Goal: Complete application form

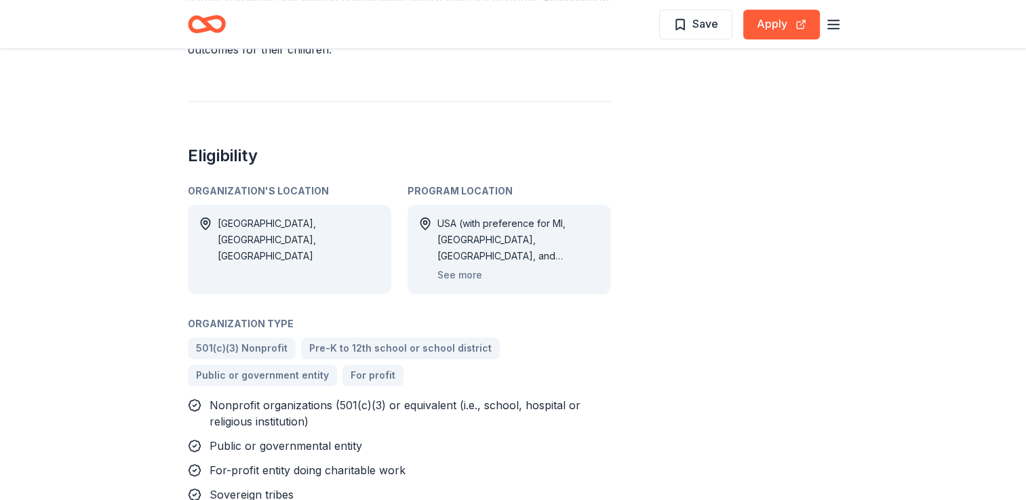
scroll to position [1230, 0]
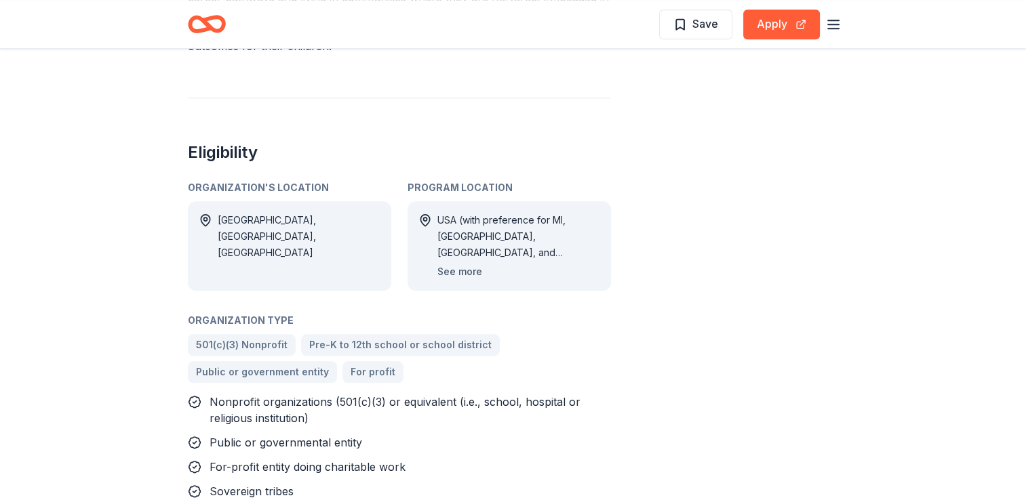
click at [464, 264] on button "See more" at bounding box center [459, 272] width 45 height 16
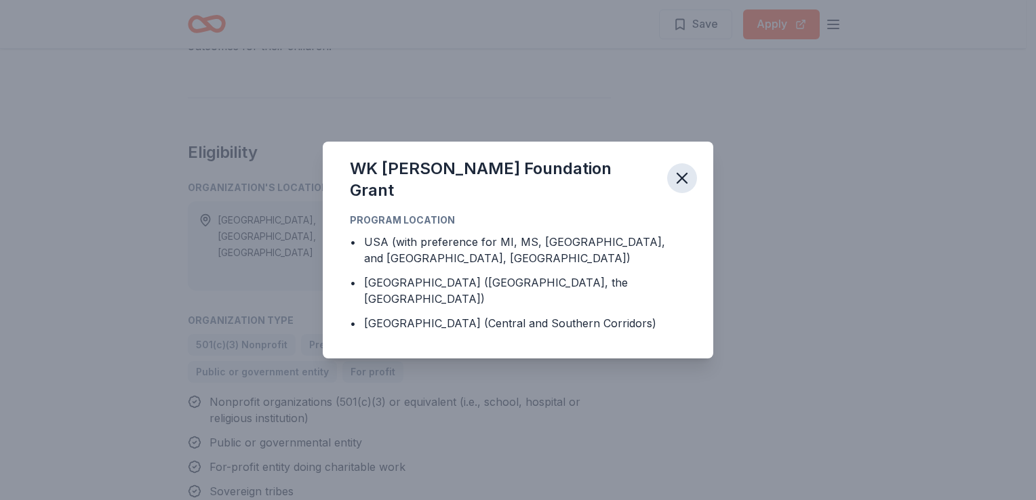
click at [672, 186] on icon "button" at bounding box center [681, 178] width 19 height 19
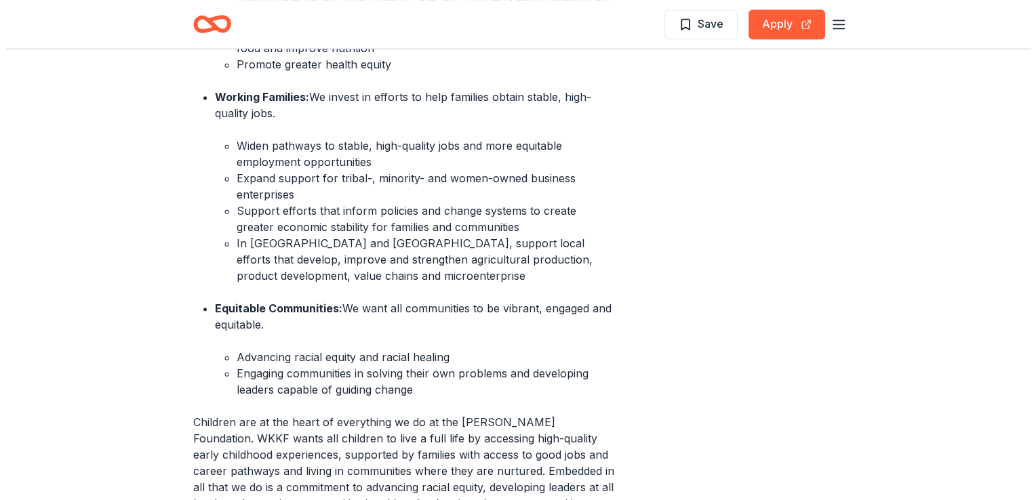
scroll to position [749, 0]
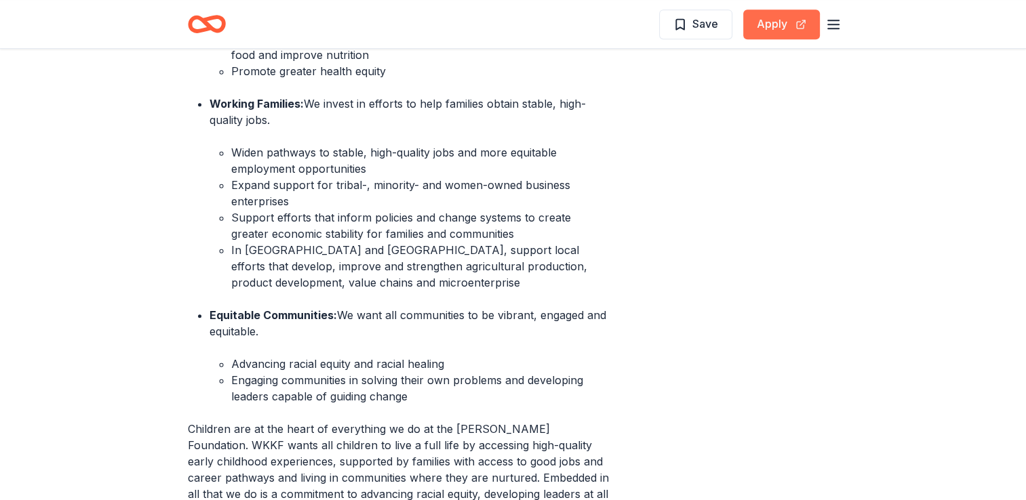
click at [776, 30] on button "Apply" at bounding box center [781, 24] width 77 height 30
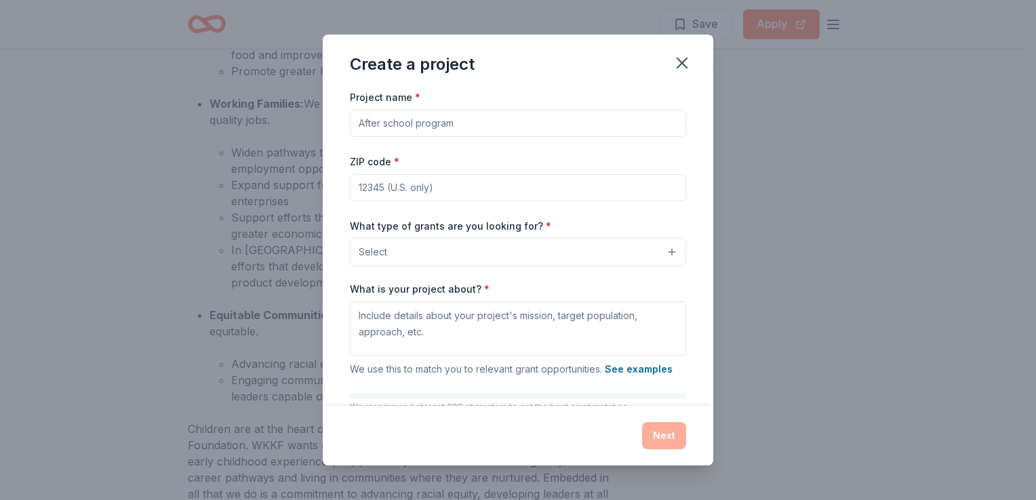
click at [400, 123] on input "Project name *" at bounding box center [518, 123] width 336 height 27
type input "Afterschool Program"
click at [391, 186] on input "ZIP code *" at bounding box center [518, 187] width 336 height 27
type input "70767"
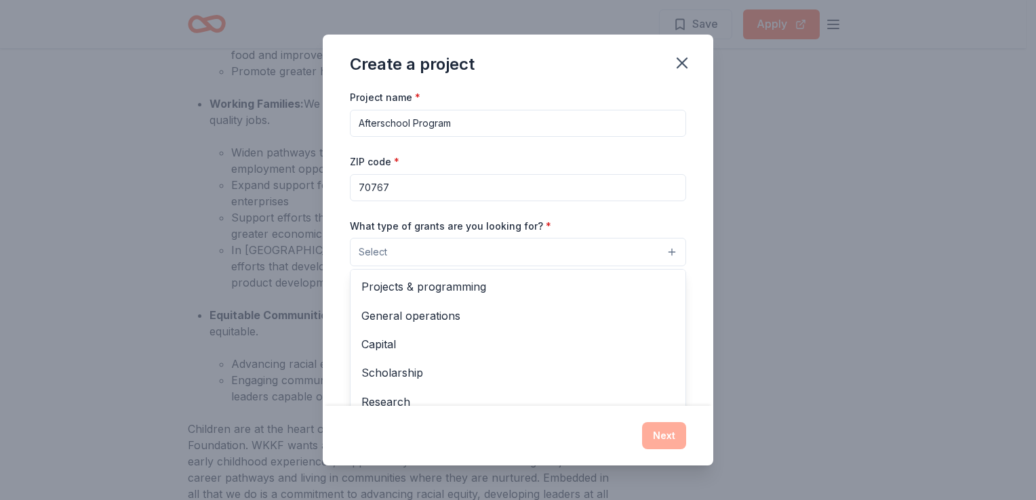
click at [585, 255] on button "Select" at bounding box center [518, 252] width 336 height 28
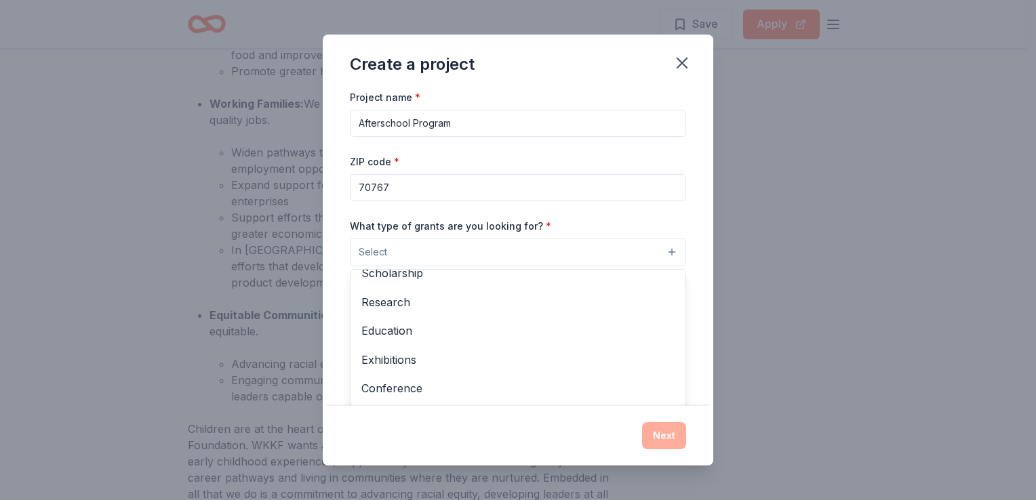
scroll to position [100, 0]
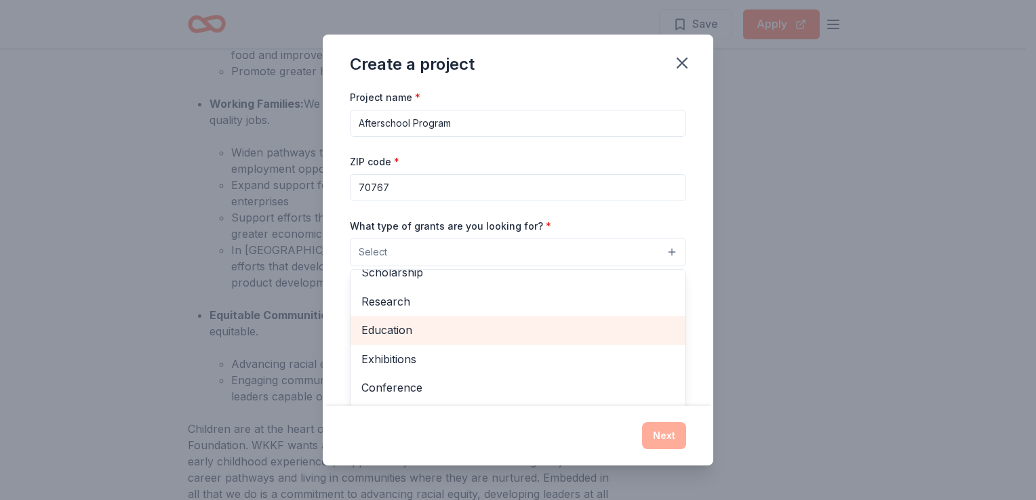
click at [418, 337] on span "Education" at bounding box center [517, 330] width 313 height 18
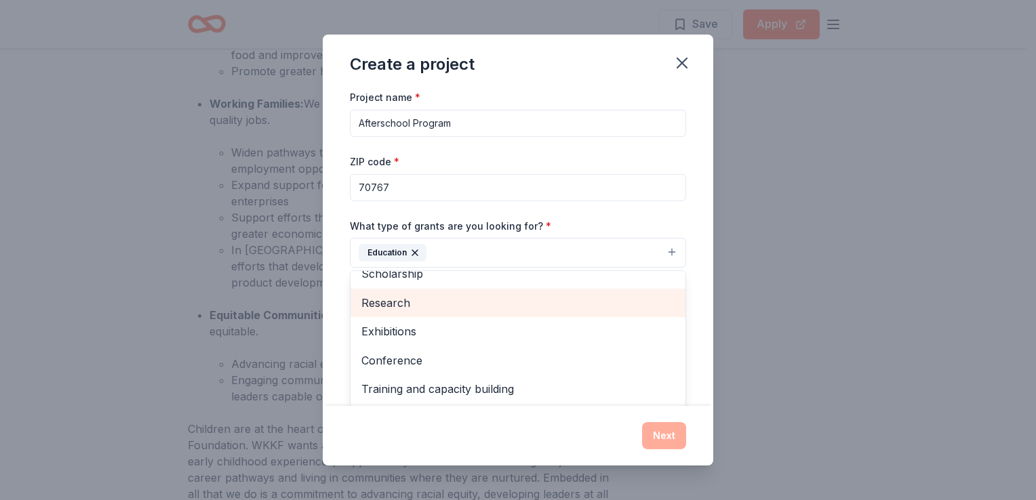
click at [434, 308] on span "Research" at bounding box center [517, 303] width 313 height 18
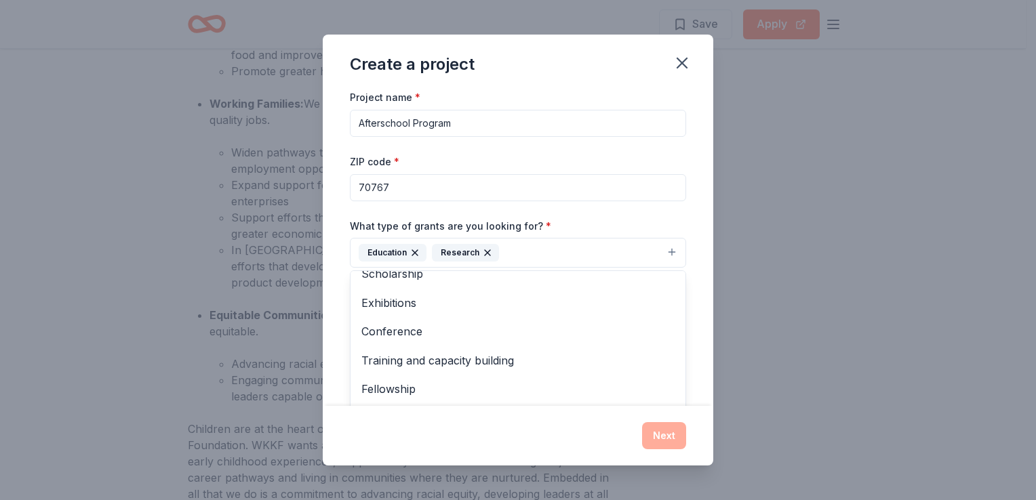
click at [487, 254] on icon "button" at bounding box center [487, 252] width 11 height 11
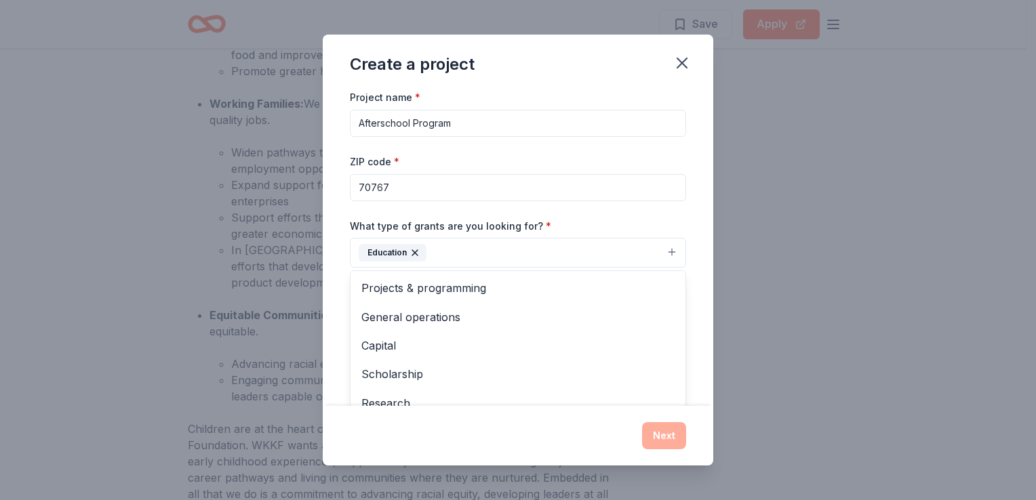
click at [447, 259] on button "Education" at bounding box center [518, 253] width 336 height 30
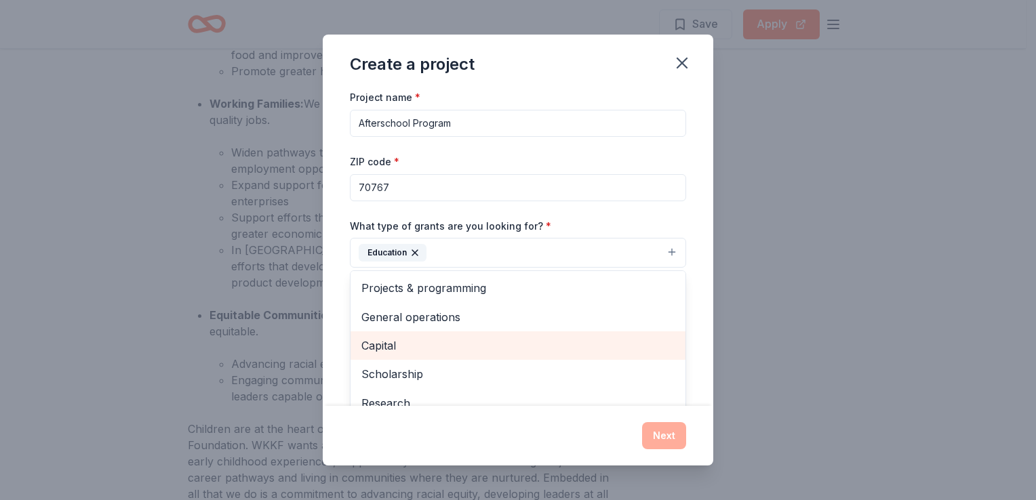
click at [422, 343] on span "Capital" at bounding box center [517, 346] width 313 height 18
click at [422, 343] on span "Scholarship" at bounding box center [517, 346] width 313 height 18
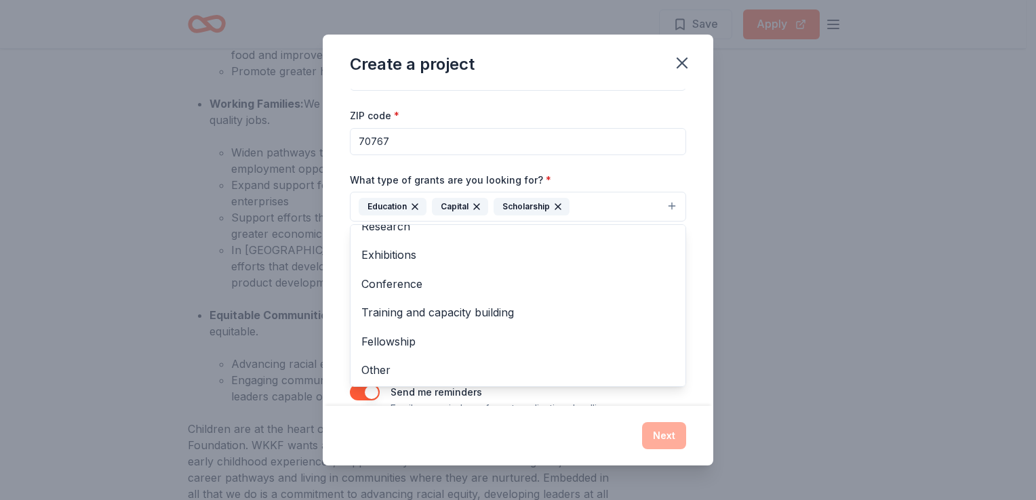
scroll to position [47, 0]
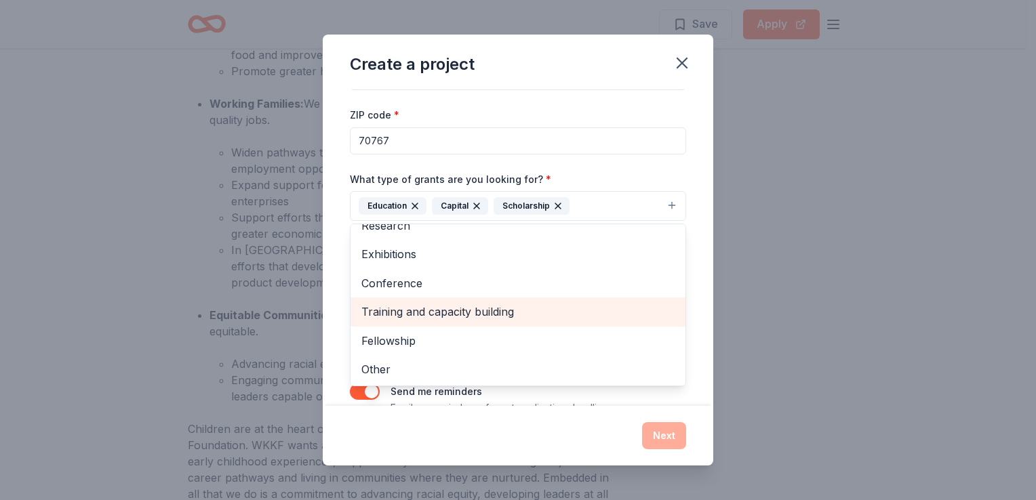
click at [461, 305] on span "Training and capacity building" at bounding box center [517, 312] width 313 height 18
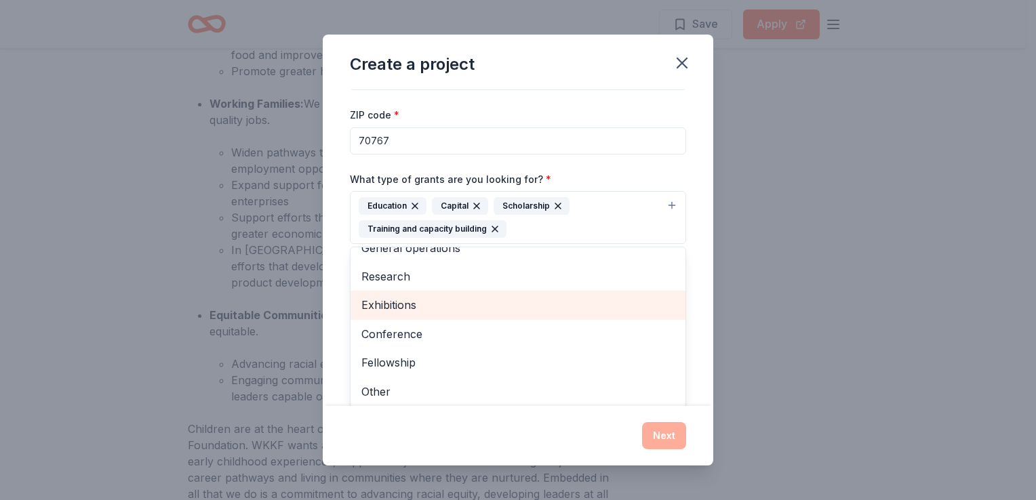
scroll to position [45, 0]
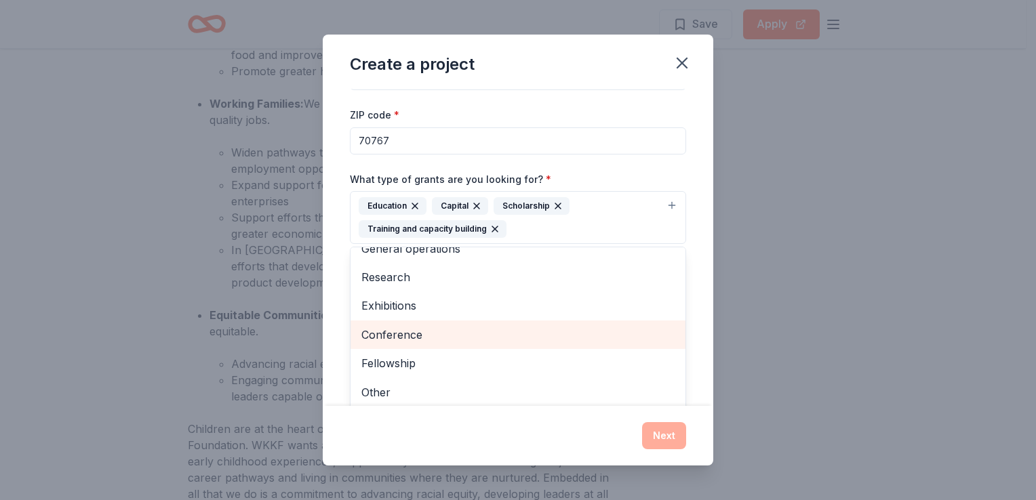
click at [433, 335] on span "Conference" at bounding box center [517, 335] width 313 height 18
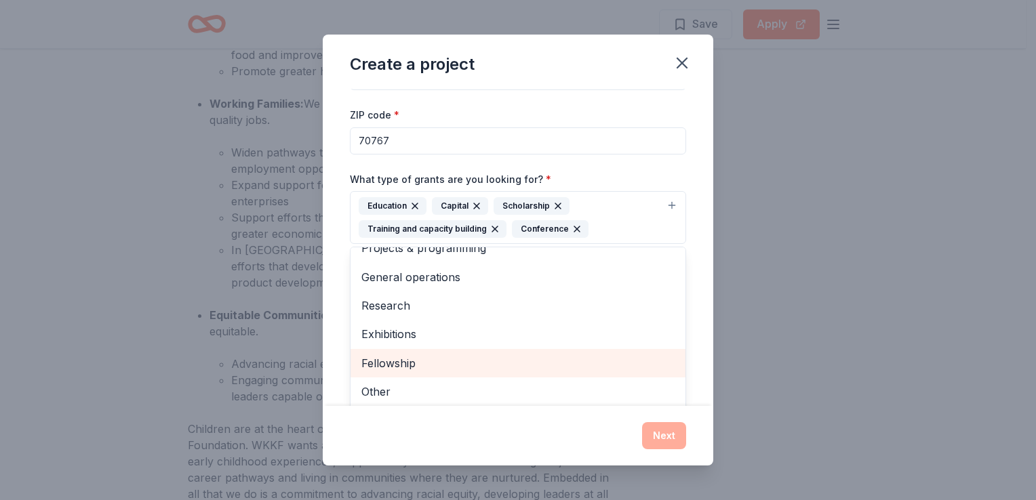
click at [433, 361] on span "Fellowship" at bounding box center [517, 363] width 313 height 18
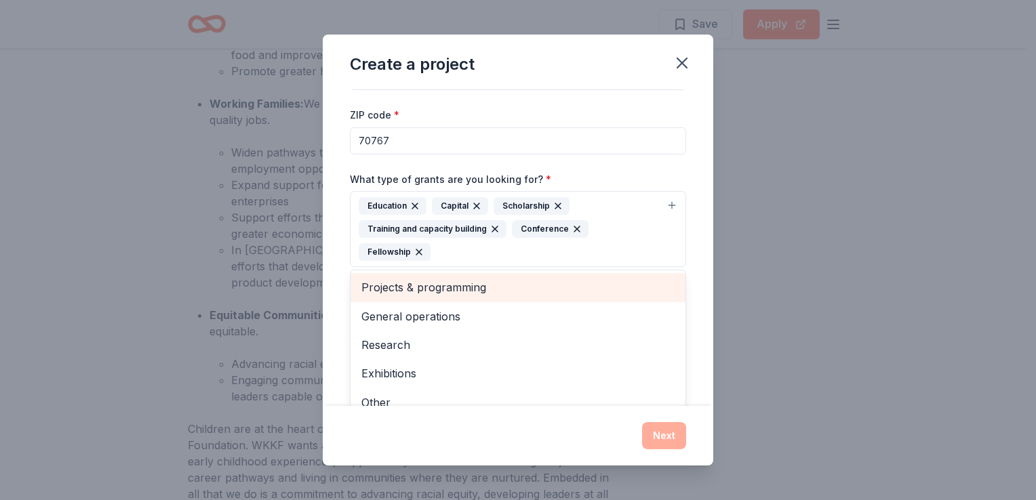
click at [483, 279] on span "Projects & programming" at bounding box center [517, 288] width 313 height 18
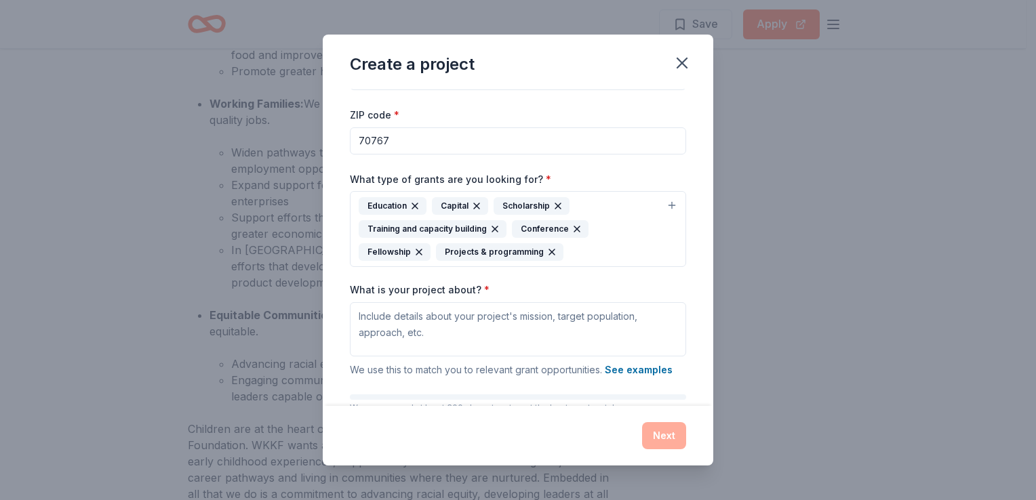
click at [611, 231] on div "Education Capital Scholarship Training and capacity building Conference Fellows…" at bounding box center [510, 229] width 302 height 64
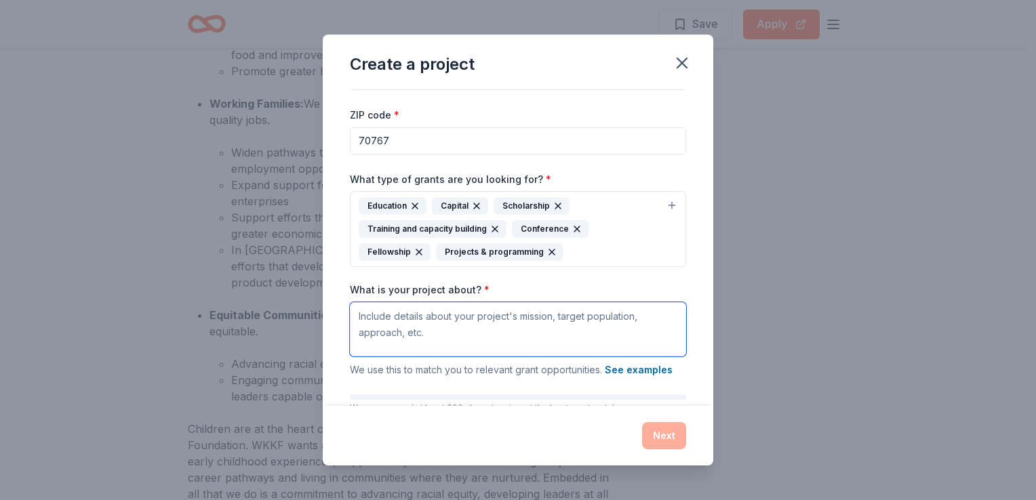
click at [474, 335] on textarea "What is your project about? *" at bounding box center [518, 329] width 336 height 54
click at [363, 311] on textarea "What is your project about? *" at bounding box center [518, 329] width 336 height 54
click at [353, 316] on textarea "What is your project about? *" at bounding box center [518, 329] width 336 height 54
paste textarea "Afterschool Program (My Sister’s Keeper / My Brother’s Keeper) to Improve Acade…"
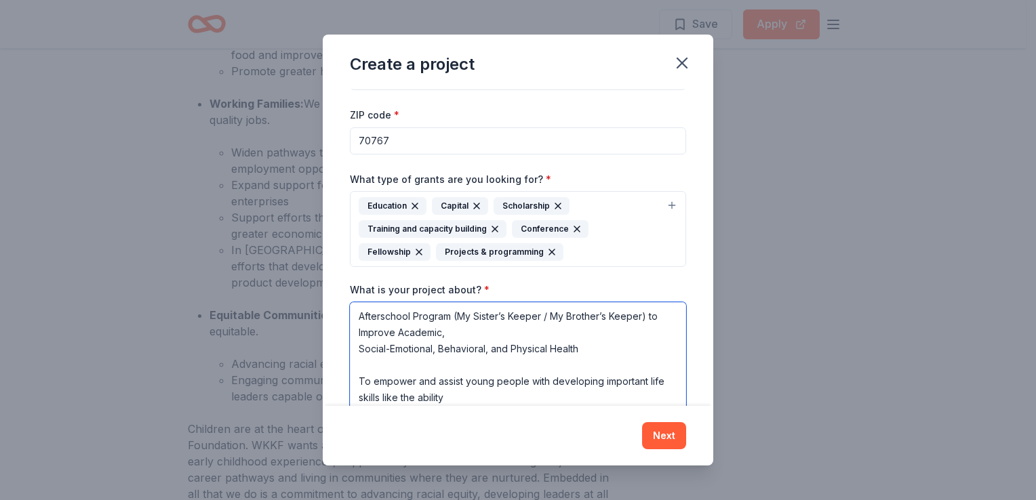
scroll to position [63, 0]
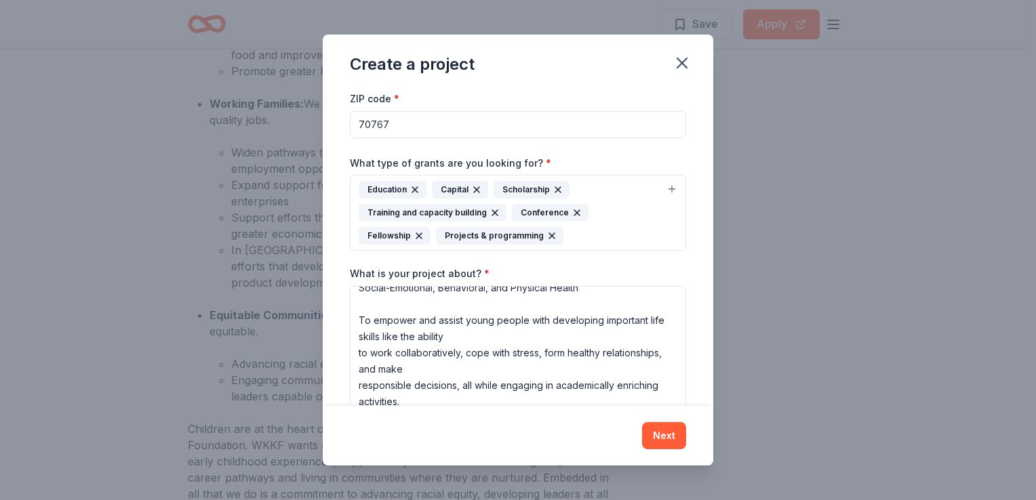
click at [666, 406] on div "Next" at bounding box center [518, 436] width 390 height 60
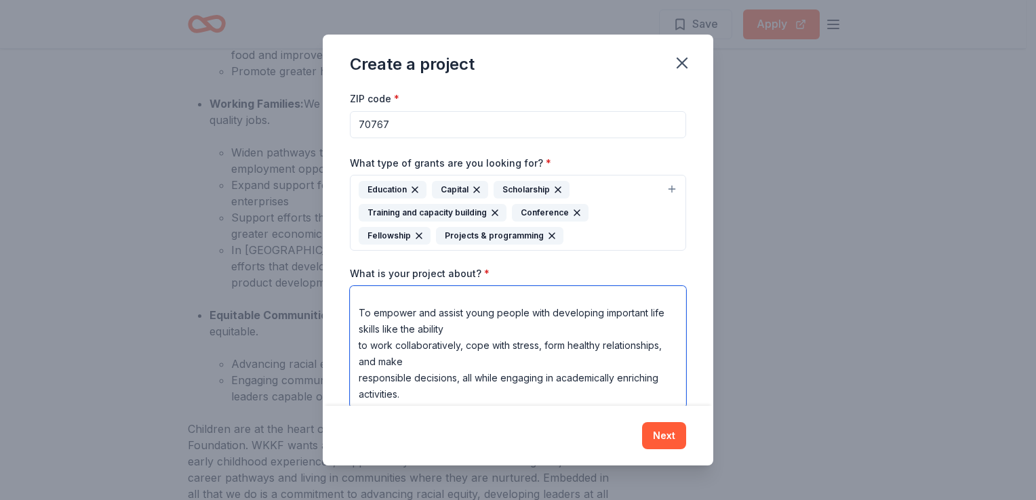
click at [455, 386] on textarea "Afterschool Program (My Sister’s Keeper / My Brother’s Keeper) to Improve Acade…" at bounding box center [518, 347] width 336 height 122
click at [367, 394] on textarea "Afterschool Program (My Sister’s Keeper / My Brother’s Keeper) to Improve Acade…" at bounding box center [518, 347] width 336 height 122
click at [361, 398] on textarea "Afterschool Program (My Sister’s Keeper / My Brother’s Keeper) to Improve Acade…" at bounding box center [518, 347] width 336 height 122
paste textarea "[MEDICAL_DATA] and marginalized youth: These students may face academic achieve…"
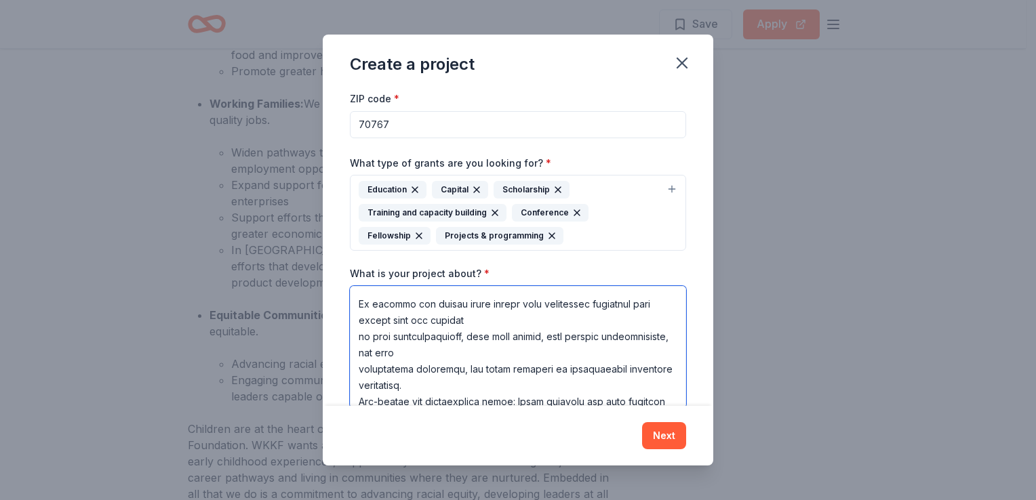
scroll to position [370, 0]
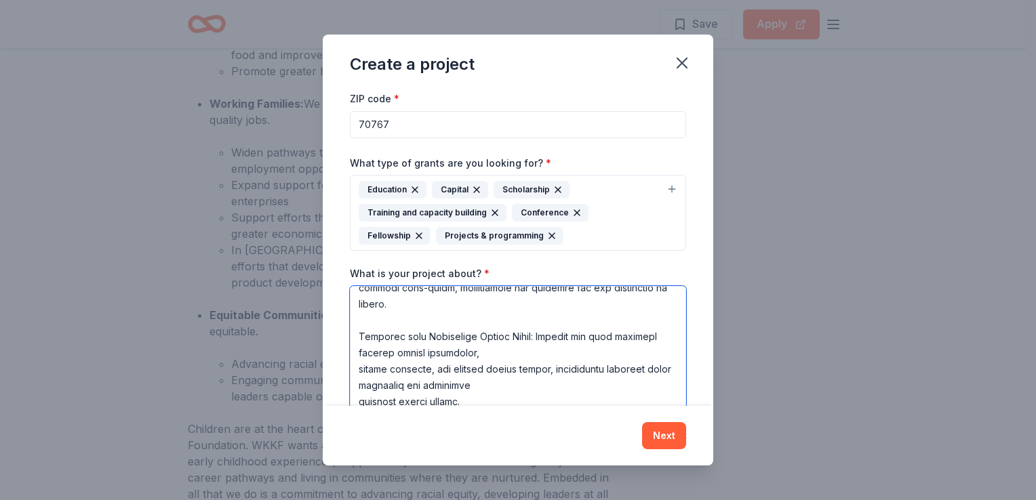
type textarea "Loremipsumd Sitamet (Co Adipis’e Seddoe / Te Incidid’u Labore) et Dolorem Aliqu…"
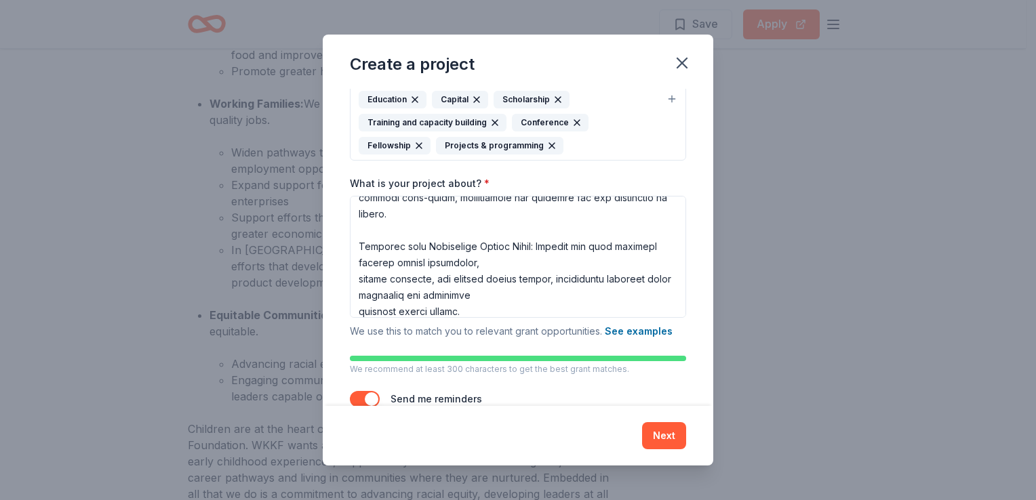
scroll to position [191, 0]
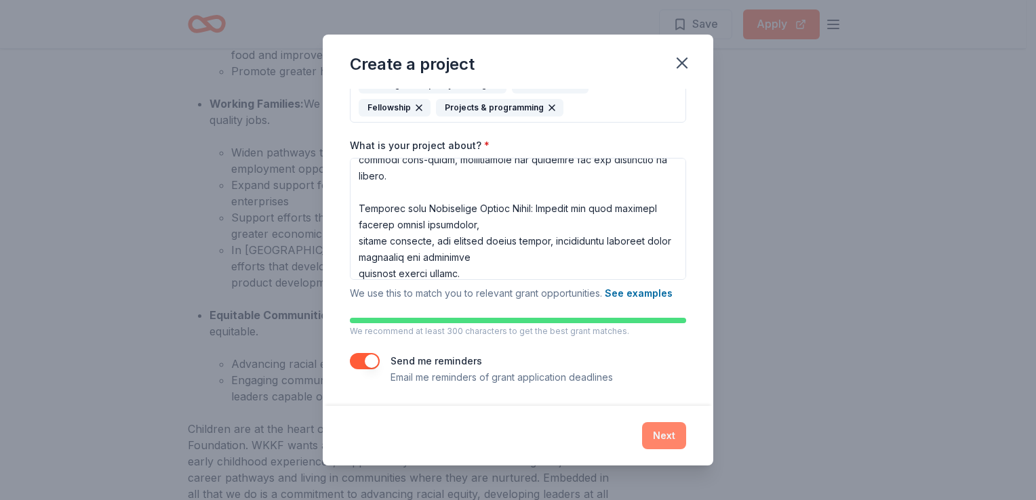
click at [674, 428] on button "Next" at bounding box center [664, 435] width 44 height 27
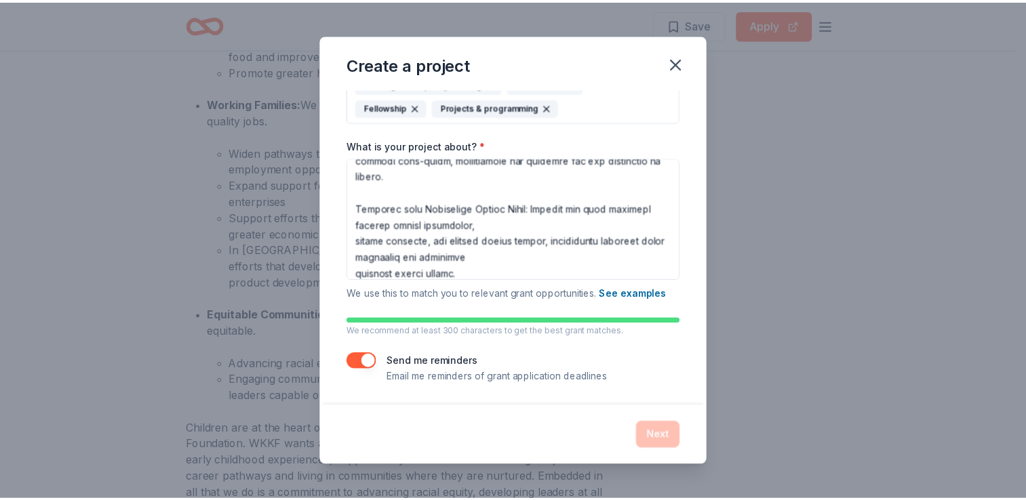
scroll to position [0, 0]
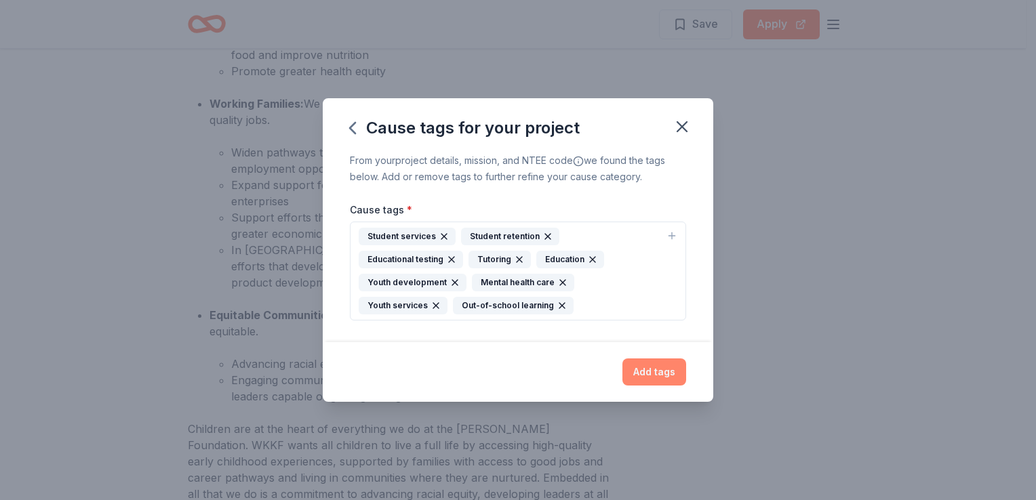
click at [650, 367] on button "Add tags" at bounding box center [654, 372] width 64 height 27
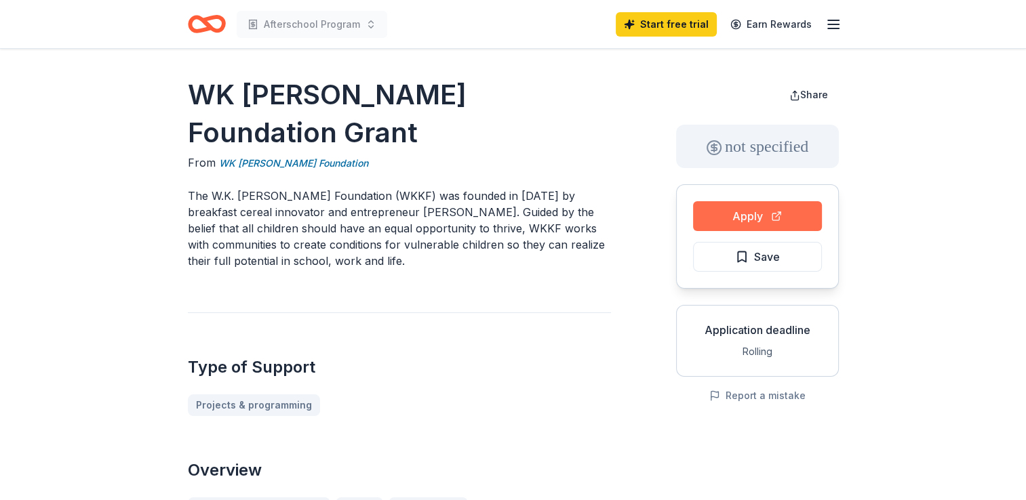
click at [756, 217] on button "Apply" at bounding box center [757, 216] width 129 height 30
